Goal: Transaction & Acquisition: Purchase product/service

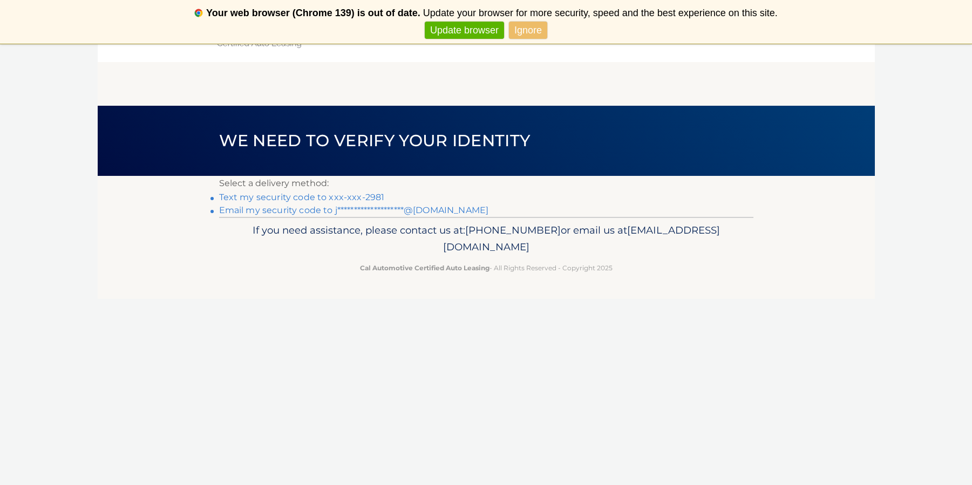
click at [530, 30] on link "Ignore" at bounding box center [528, 31] width 38 height 18
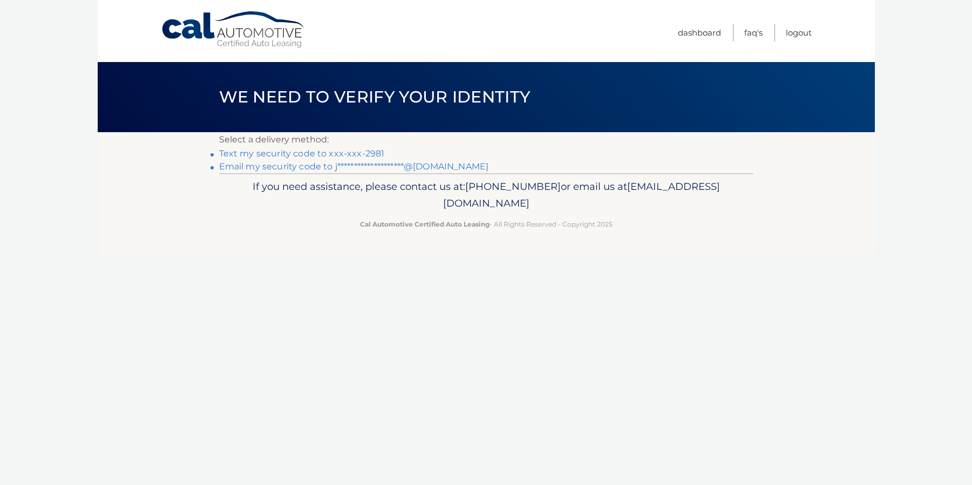
click at [351, 150] on link "Text my security code to xxx-xxx-2981" at bounding box center [302, 153] width 166 height 10
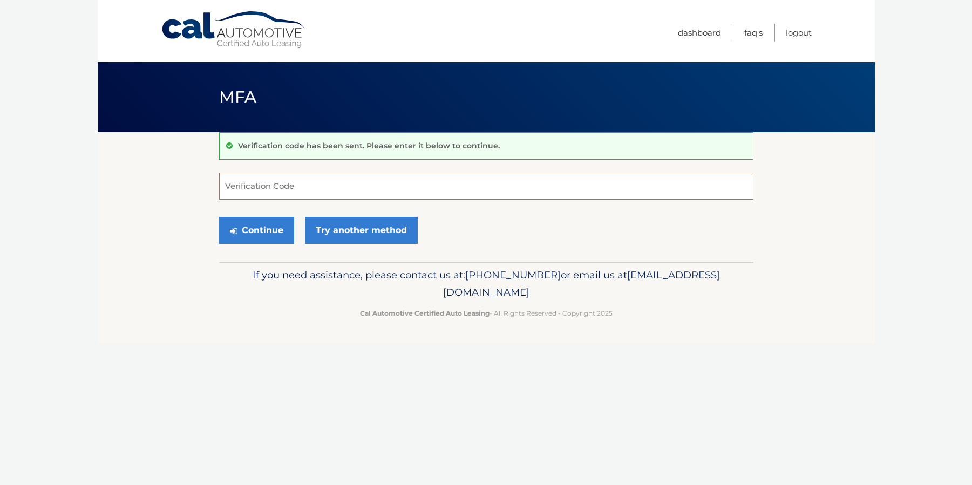
click at [268, 191] on input "Verification Code" at bounding box center [486, 186] width 534 height 27
type input "235544"
click at [245, 240] on button "Continue" at bounding box center [256, 230] width 75 height 27
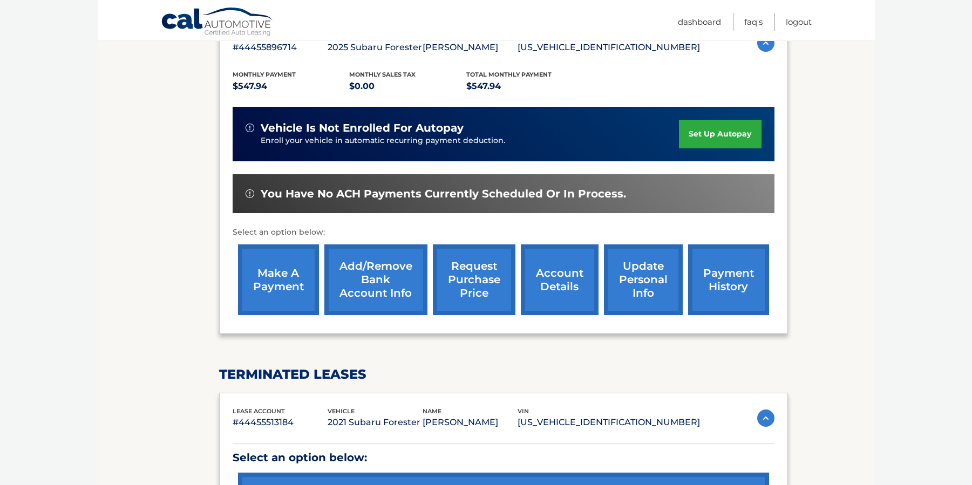
scroll to position [200, 0]
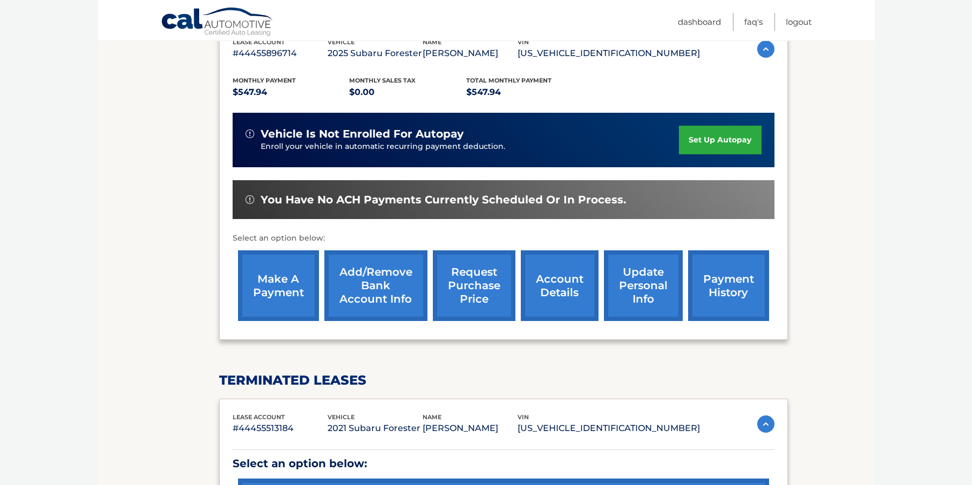
click at [270, 279] on link "make a payment" at bounding box center [278, 285] width 81 height 71
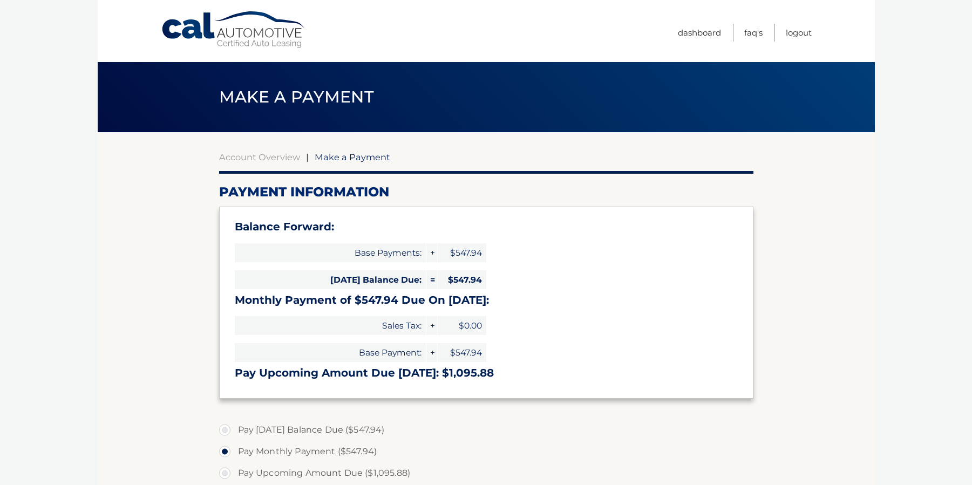
select select "MzEwNzc4MTEtNDY4YS00MmUyLWFjZTItNjgzZmNmODAwMDAy"
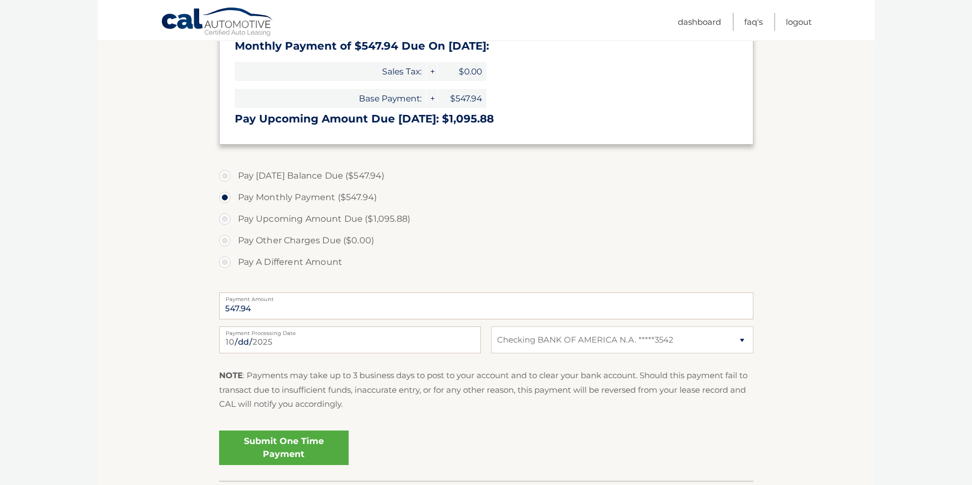
scroll to position [272, 0]
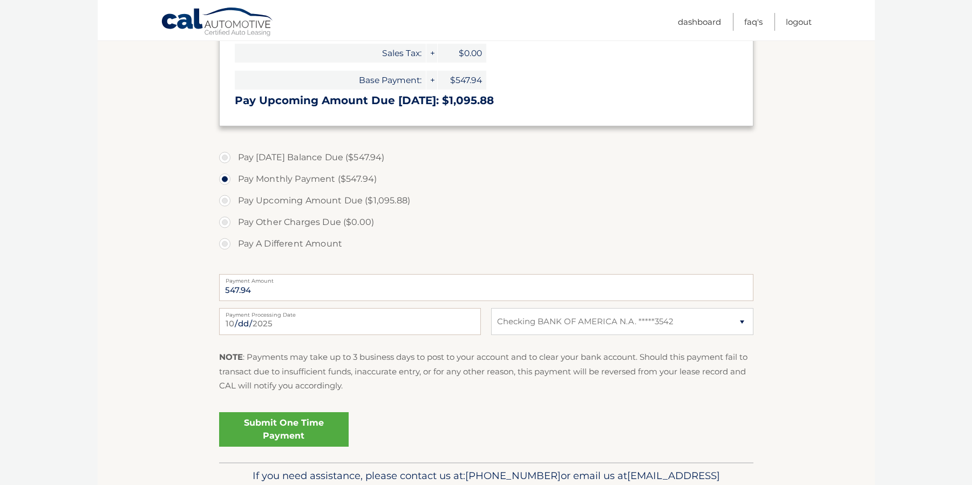
click at [253, 428] on link "Submit One Time Payment" at bounding box center [283, 429] width 129 height 35
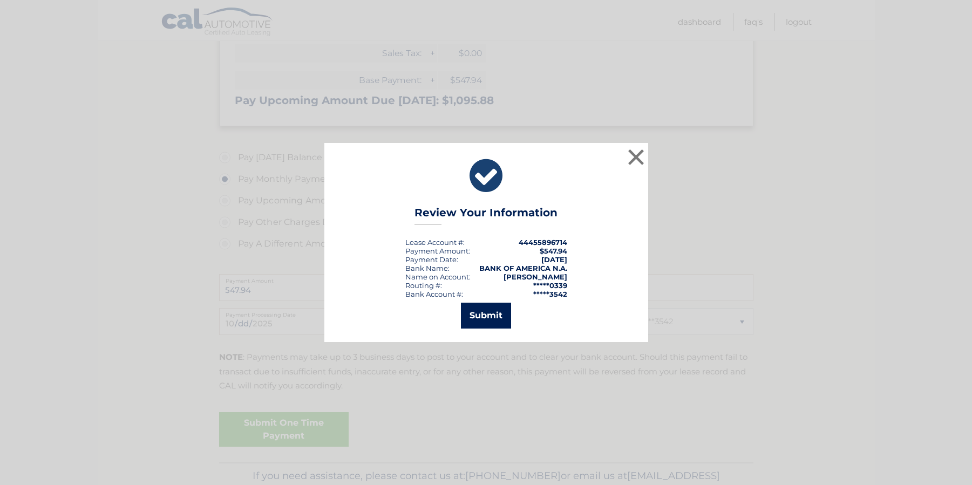
click at [476, 312] on button "Submit" at bounding box center [486, 316] width 50 height 26
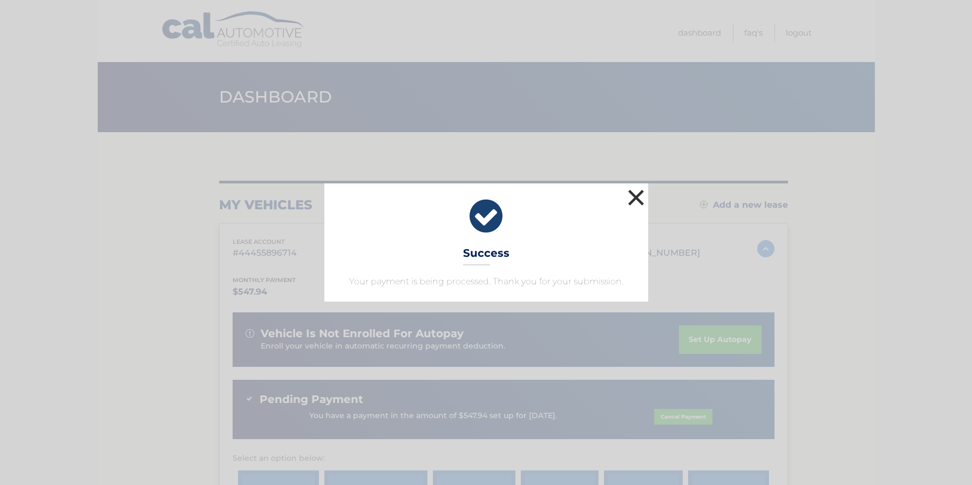
click at [636, 195] on button "×" at bounding box center [636, 198] width 22 height 22
